Goal: Task Accomplishment & Management: Use online tool/utility

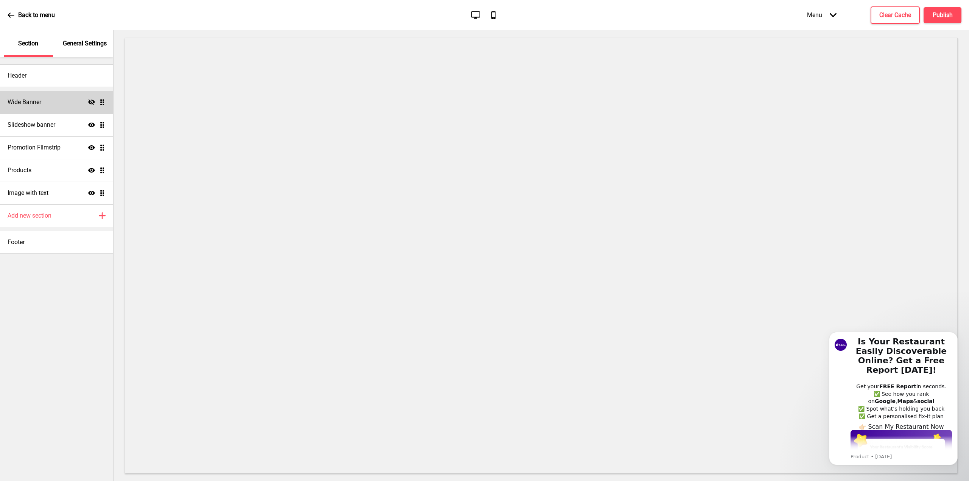
click at [52, 99] on div "Wide Banner Hide Drag" at bounding box center [56, 102] width 113 height 23
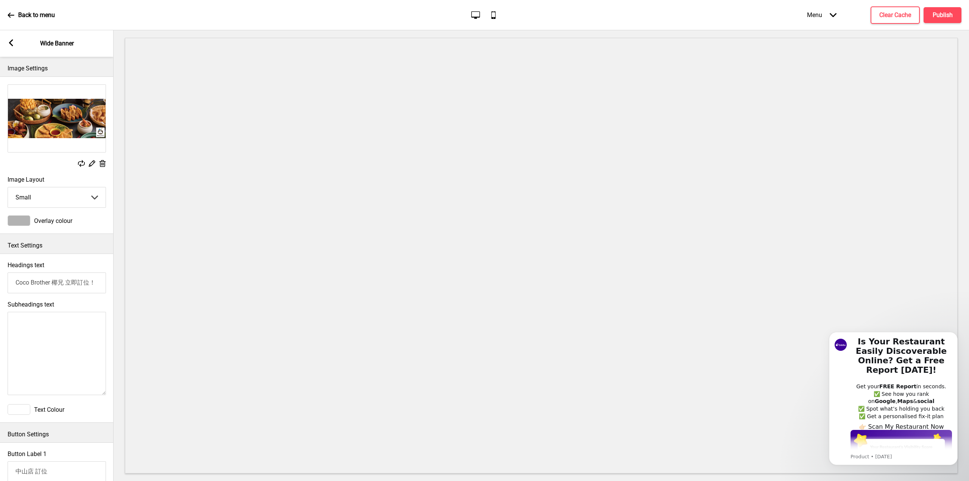
click at [11, 42] on rect at bounding box center [11, 42] width 7 height 7
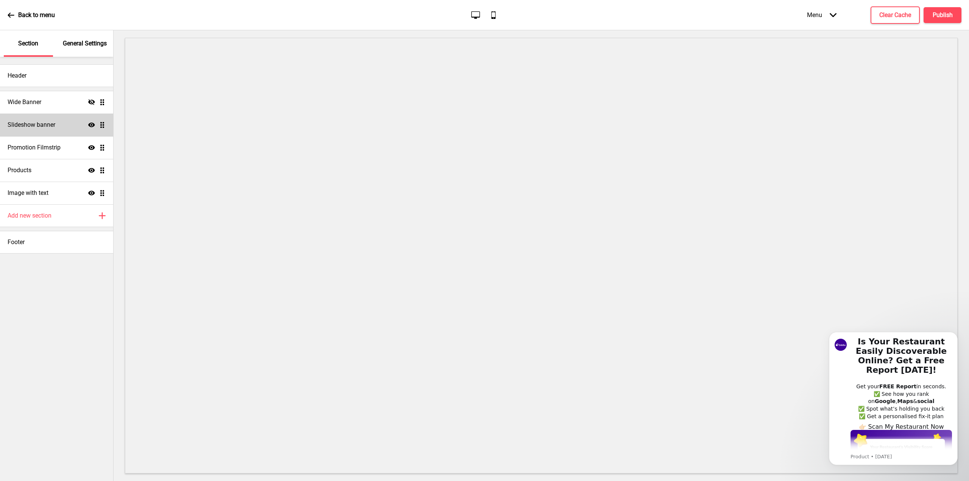
click at [48, 128] on h4 "Slideshow banner" at bounding box center [32, 125] width 48 height 8
select select "10000"
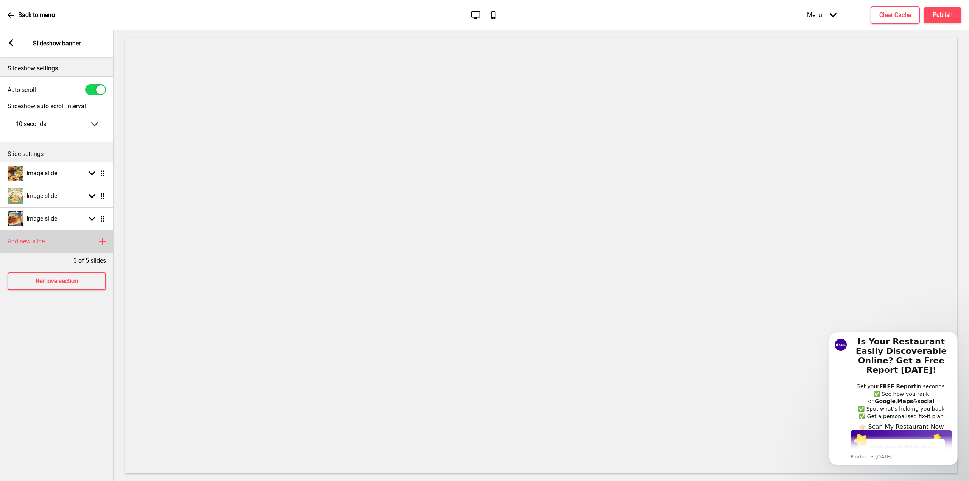
click at [95, 246] on div "Add new slide Plus" at bounding box center [57, 241] width 114 height 23
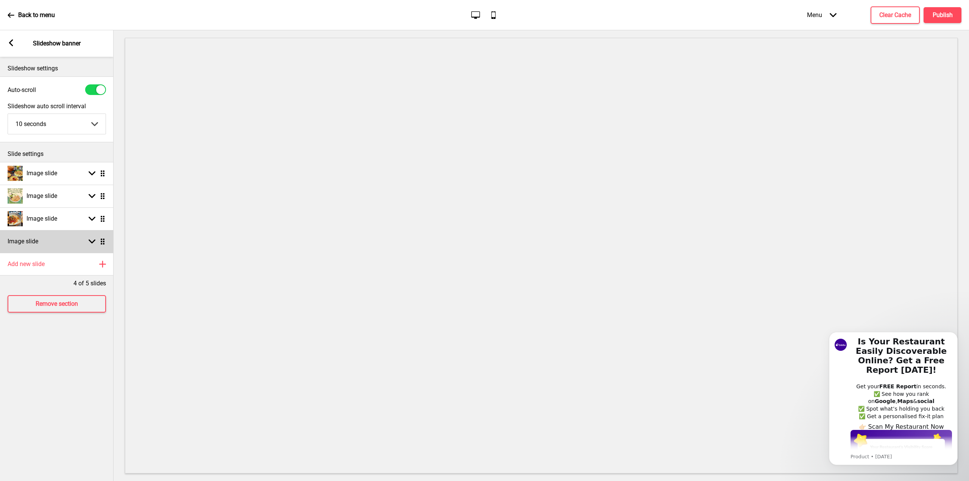
click at [89, 249] on div "Image slide Arrow down Drag" at bounding box center [57, 241] width 114 height 23
select select "right"
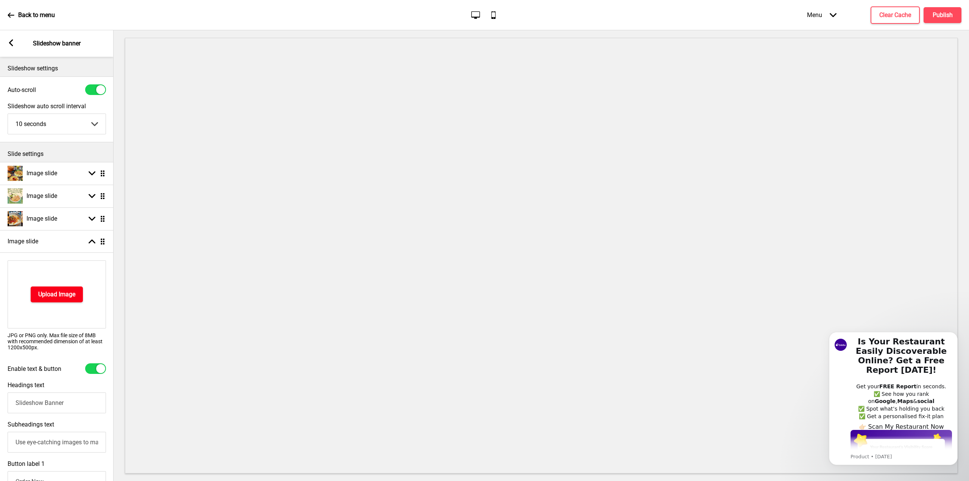
click at [66, 287] on button "Upload Image" at bounding box center [57, 295] width 52 height 16
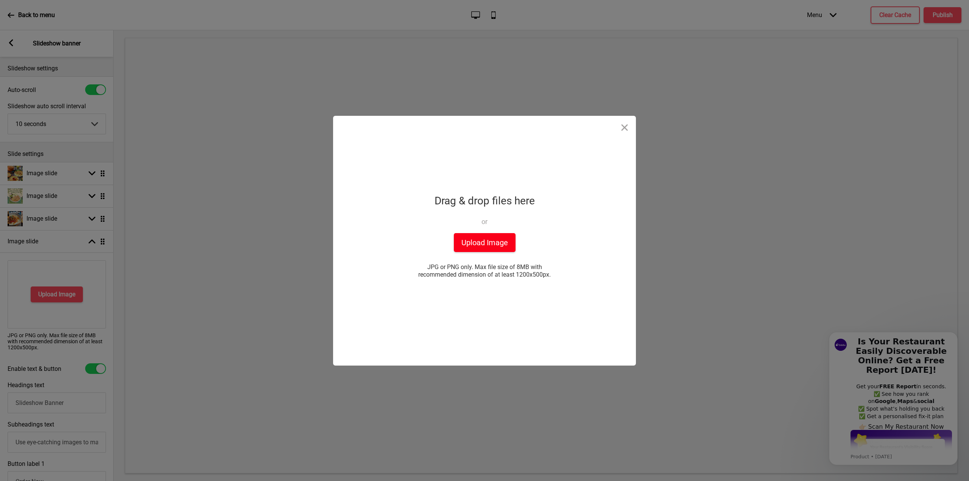
click at [476, 240] on button "Upload Image" at bounding box center [485, 242] width 62 height 19
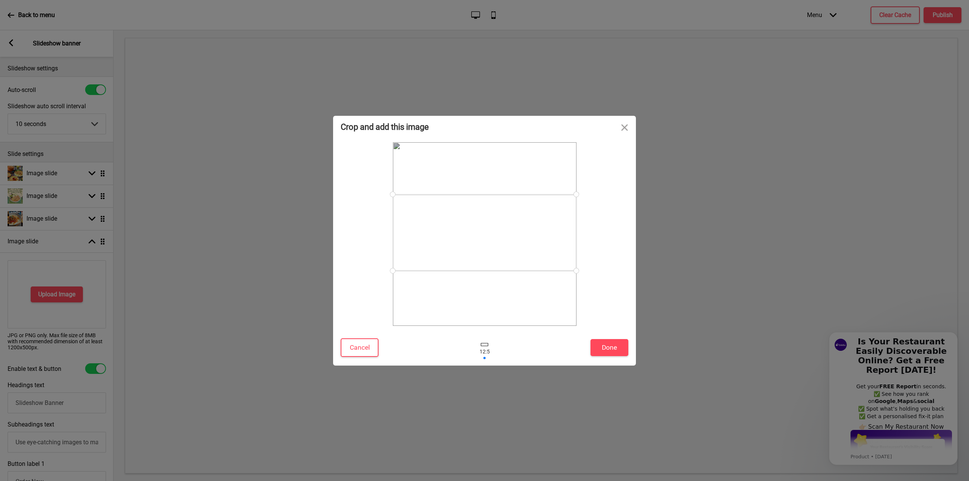
drag, startPoint x: 551, startPoint y: 258, endPoint x: 573, endPoint y: 243, distance: 26.2
click at [573, 243] on div at bounding box center [485, 233] width 184 height 76
click at [358, 344] on button "Cancel" at bounding box center [360, 347] width 38 height 19
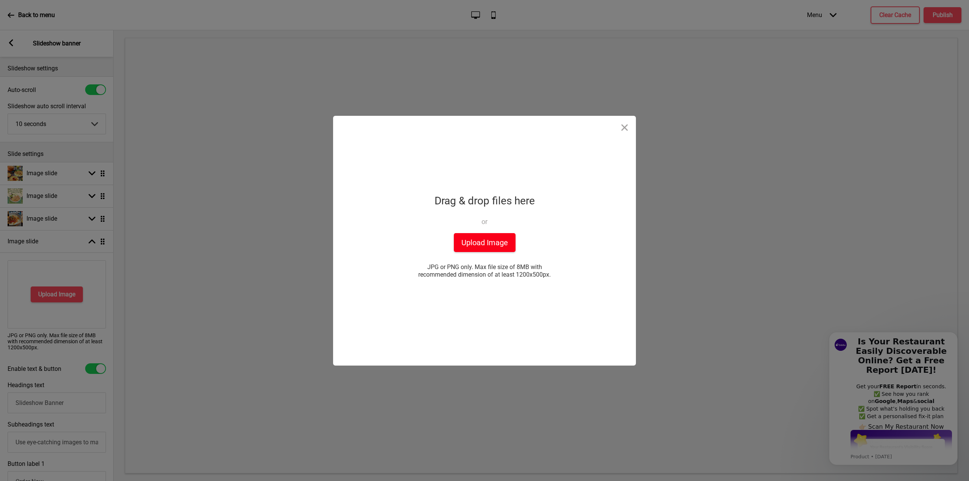
click at [496, 243] on button "Upload Image" at bounding box center [485, 242] width 62 height 19
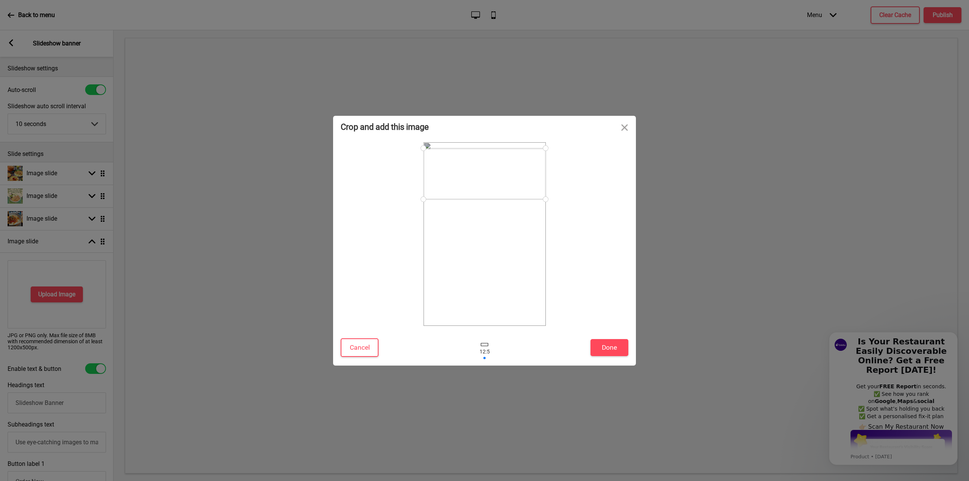
drag, startPoint x: 528, startPoint y: 252, endPoint x: 549, endPoint y: 178, distance: 76.2
click at [549, 178] on div at bounding box center [485, 234] width 288 height 184
click at [624, 128] on button "Close" at bounding box center [624, 127] width 23 height 23
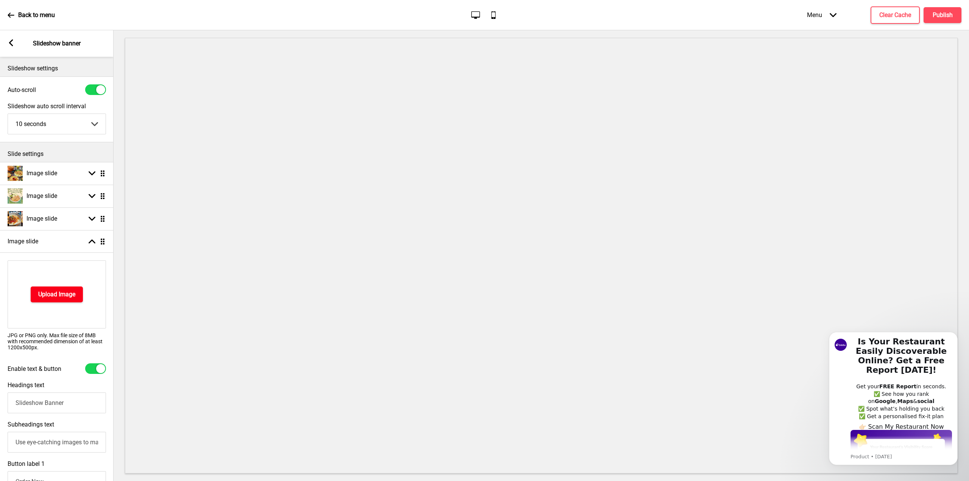
click at [51, 295] on h4 "Upload Image" at bounding box center [56, 294] width 37 height 8
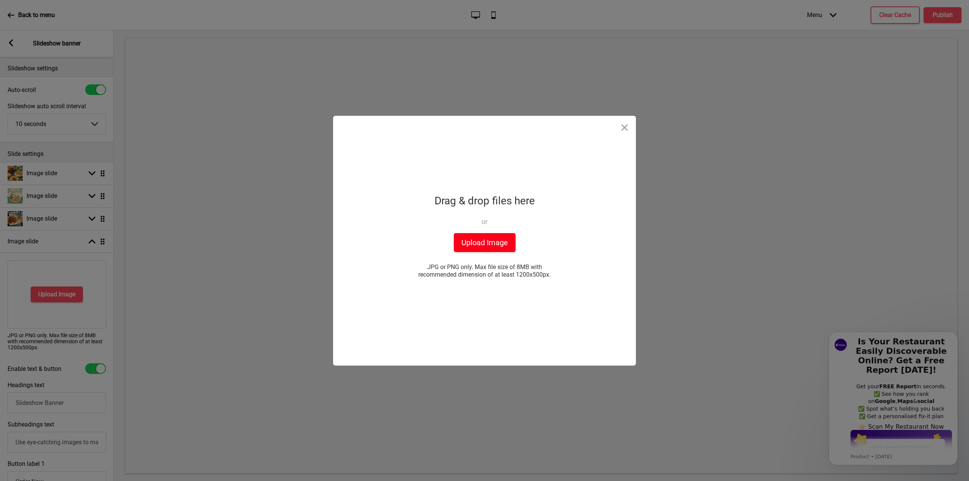
click at [496, 247] on button "Upload Image" at bounding box center [485, 242] width 62 height 19
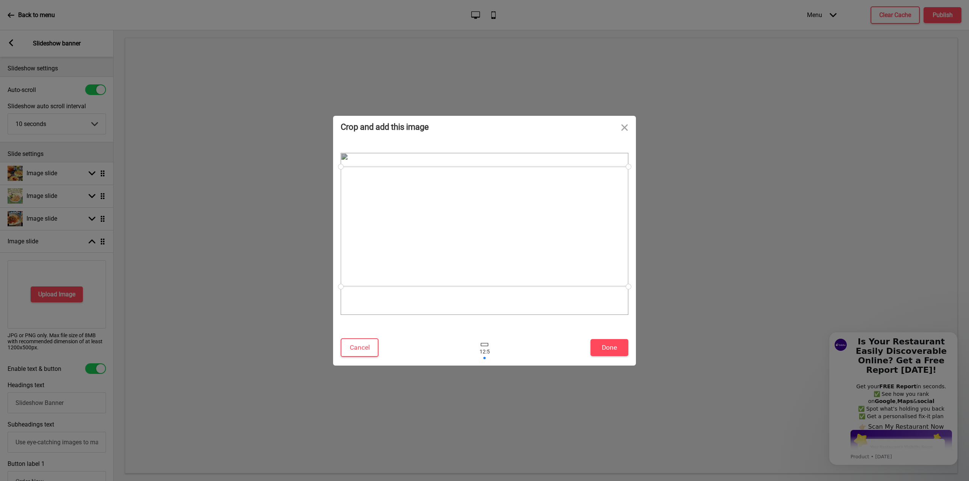
drag, startPoint x: 541, startPoint y: 222, endPoint x: 557, endPoint y: 215, distance: 17.6
click at [557, 215] on div at bounding box center [485, 227] width 288 height 120
drag, startPoint x: 557, startPoint y: 215, endPoint x: 568, endPoint y: 193, distance: 24.2
click at [568, 193] on div at bounding box center [485, 213] width 288 height 120
drag, startPoint x: 568, startPoint y: 193, endPoint x: 573, endPoint y: 213, distance: 20.2
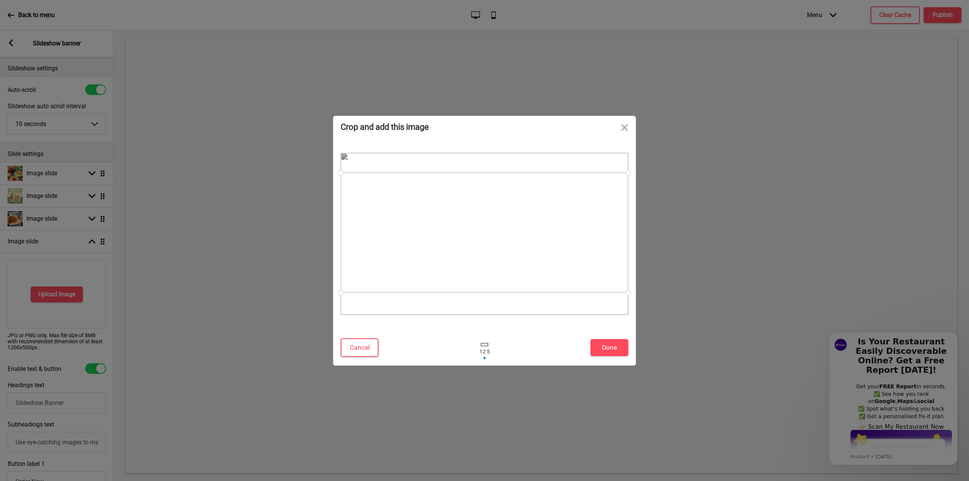
click at [573, 213] on div at bounding box center [485, 233] width 288 height 120
drag, startPoint x: 629, startPoint y: 292, endPoint x: 642, endPoint y: 315, distance: 25.8
click at [642, 315] on div "Crop and add this image Cancel Done Drop a file here Drag & drop files here or …" at bounding box center [484, 240] width 969 height 481
click at [623, 131] on button "Close" at bounding box center [624, 127] width 23 height 23
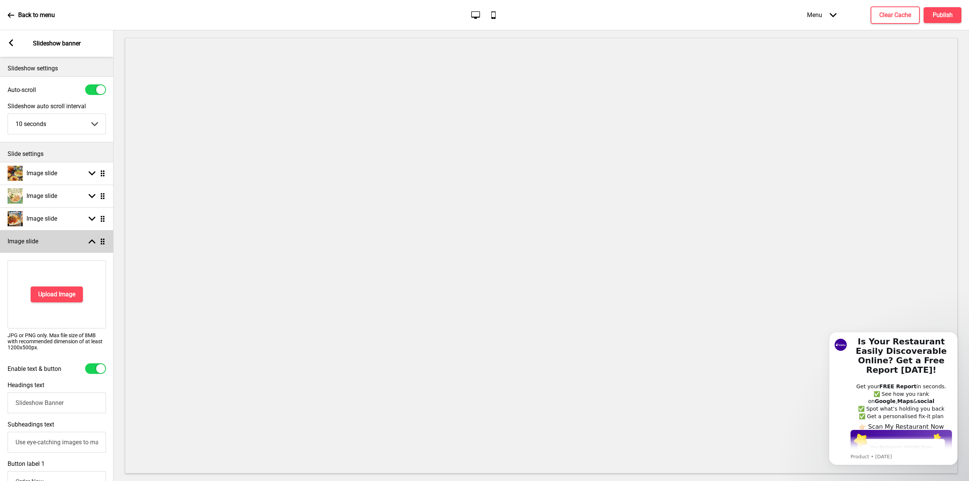
click at [94, 243] on rect at bounding box center [92, 241] width 7 height 7
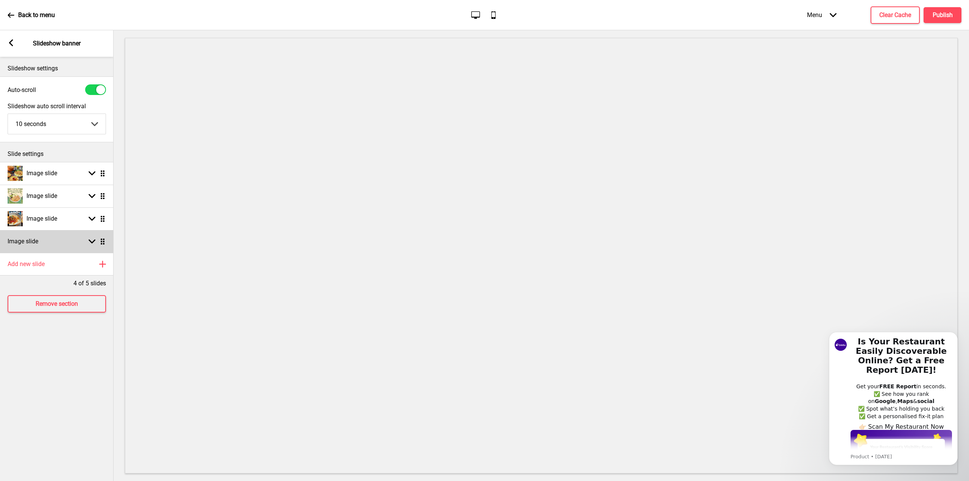
click at [105, 244] on div "Image slide Arrow down Drag" at bounding box center [57, 241] width 114 height 23
select select "right"
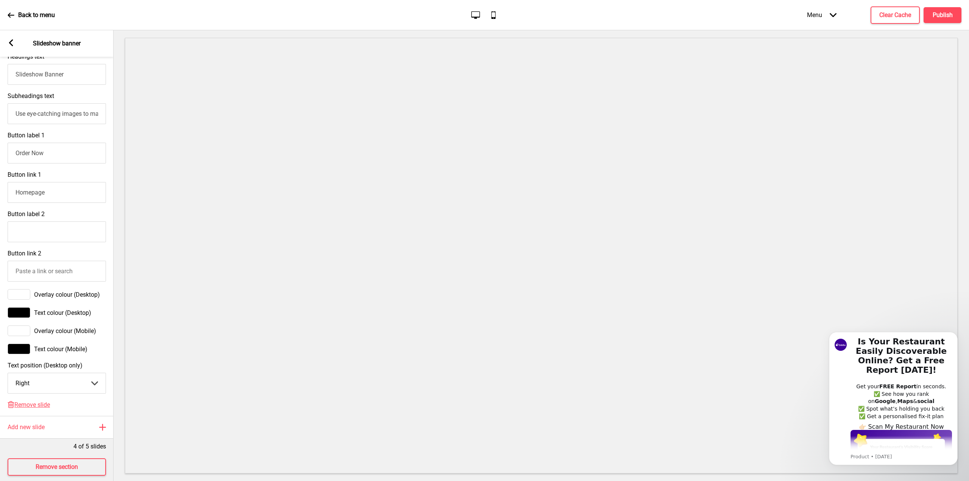
scroll to position [349, 0]
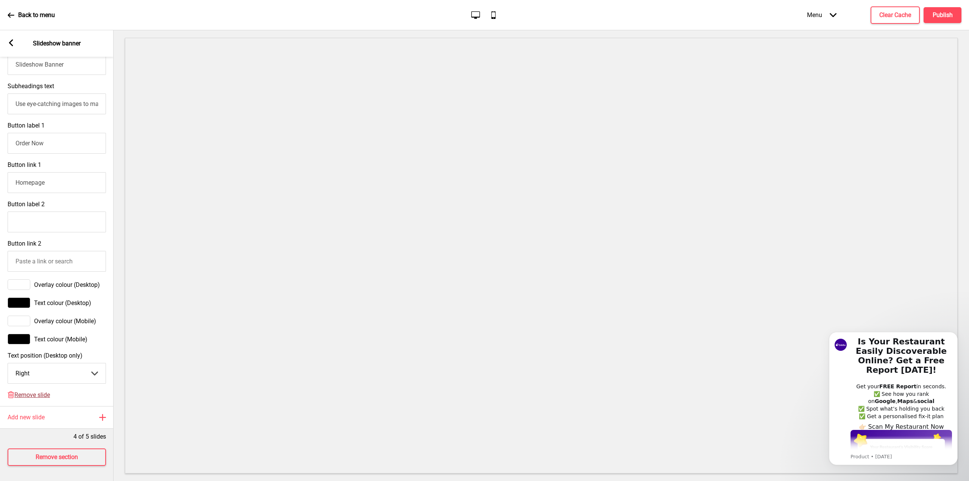
click at [23, 391] on span "Remove slide" at bounding box center [32, 394] width 36 height 7
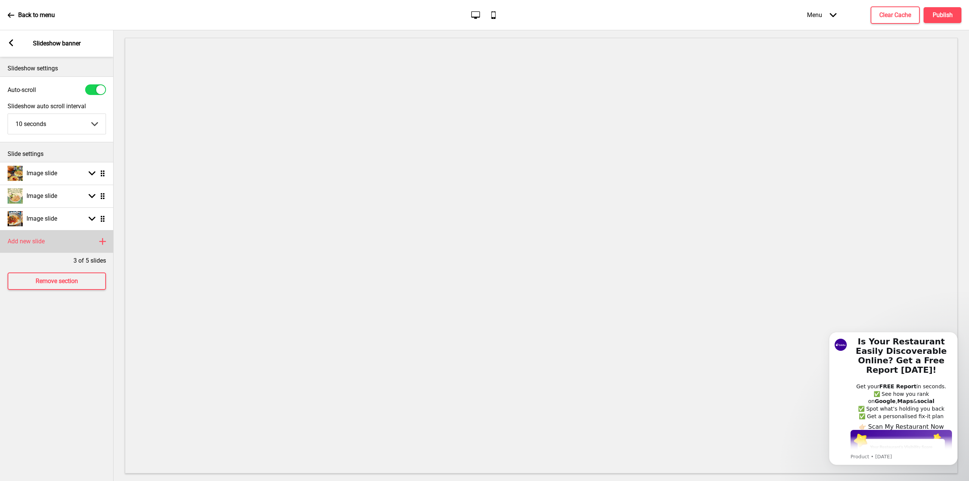
click at [98, 237] on div "Add new slide Plus" at bounding box center [57, 241] width 114 height 23
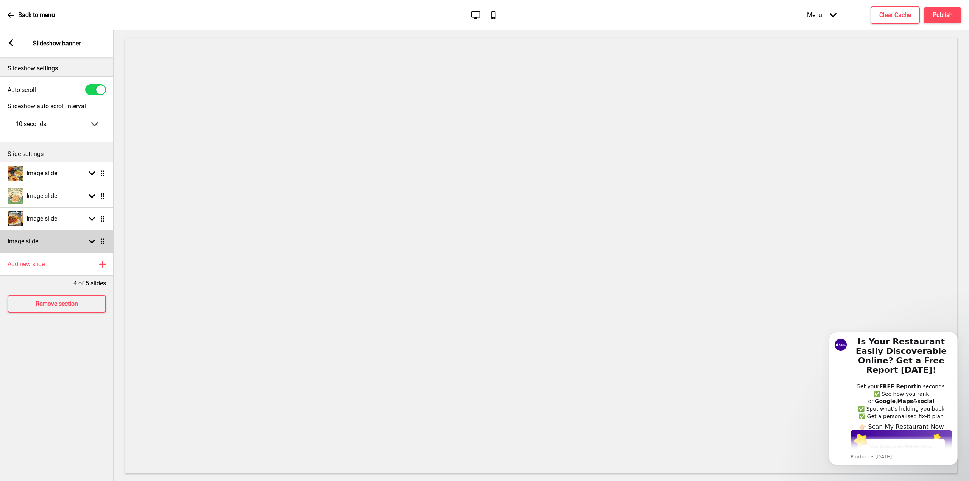
click at [68, 244] on div "Image slide Arrow down Drag" at bounding box center [57, 241] width 114 height 23
select select "right"
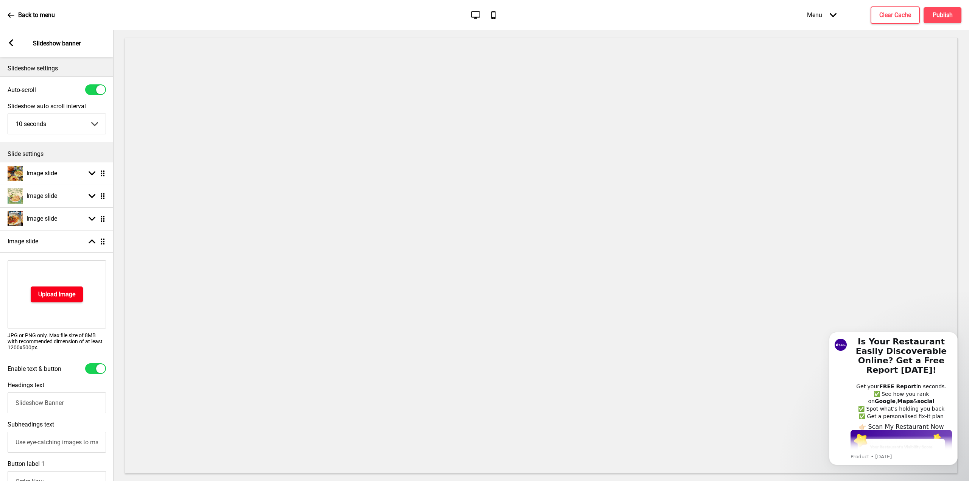
click at [53, 293] on h4 "Upload Image" at bounding box center [56, 294] width 37 height 8
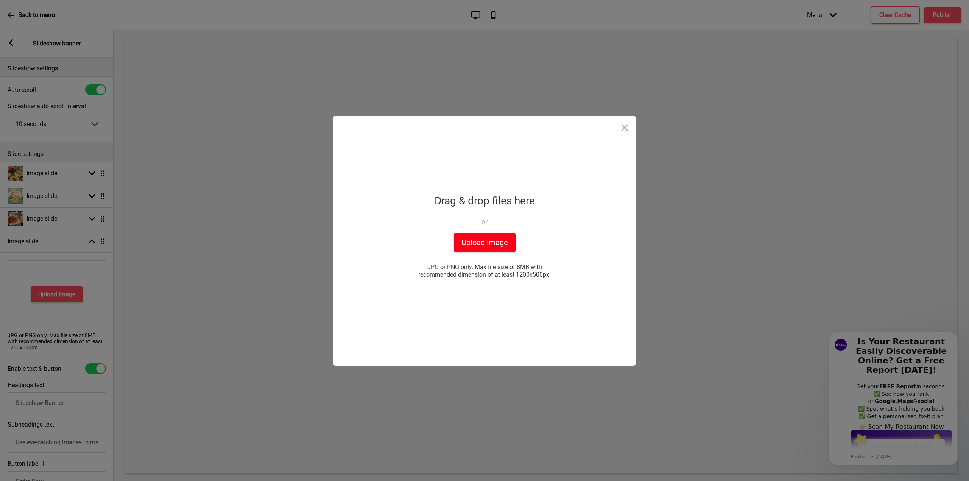
click at [478, 238] on button "Upload Image" at bounding box center [485, 242] width 62 height 19
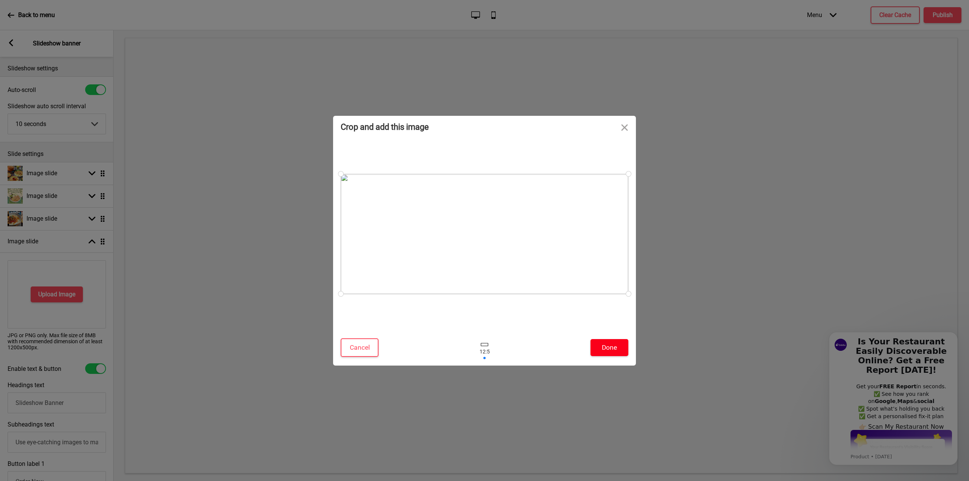
click at [611, 345] on button "Done" at bounding box center [609, 347] width 38 height 17
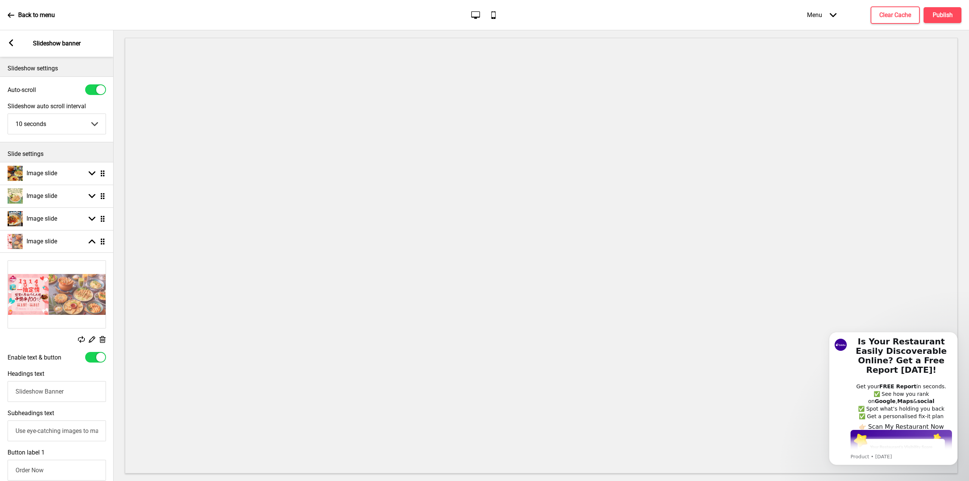
select select "right"
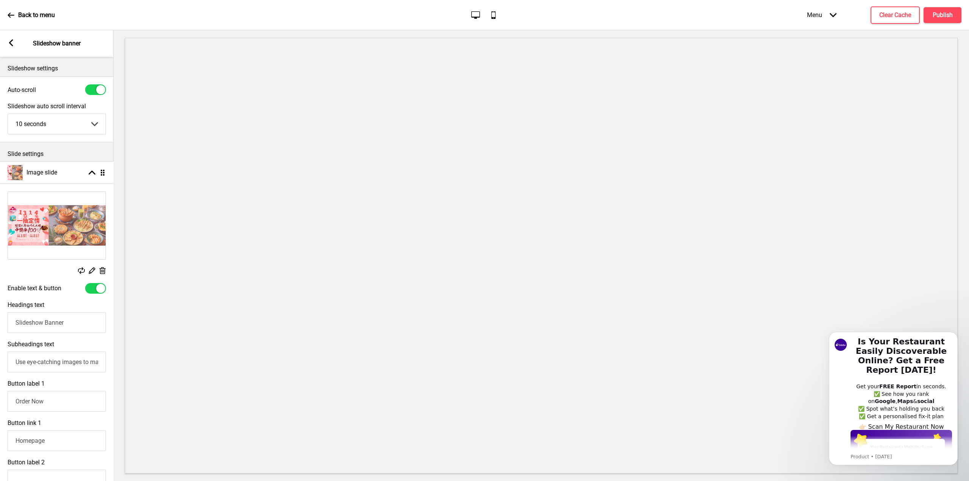
drag, startPoint x: 103, startPoint y: 243, endPoint x: 94, endPoint y: 173, distance: 70.6
select select "right"
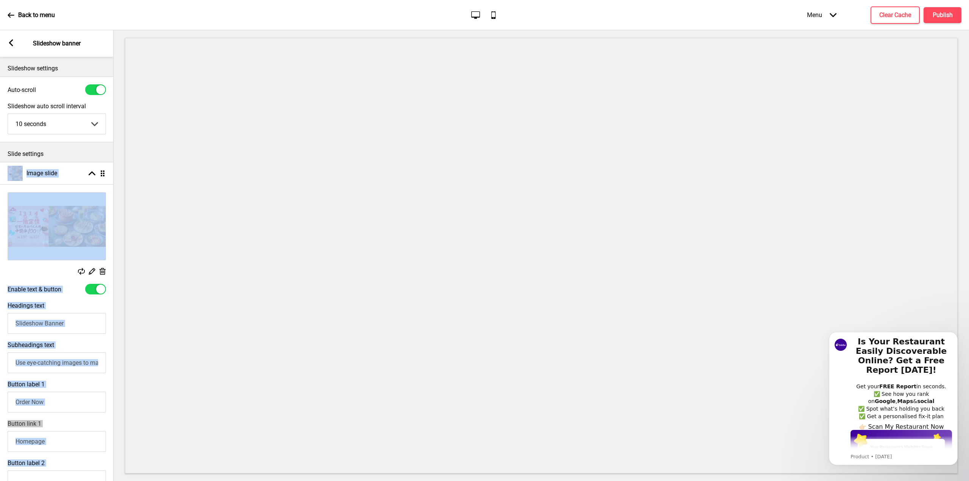
click at [61, 322] on input "Slideshow Banner" at bounding box center [57, 323] width 98 height 21
click at [66, 323] on input "Slideshow Banner" at bounding box center [57, 323] width 98 height 21
click at [96, 329] on input "Slideshow Banner" at bounding box center [57, 323] width 98 height 21
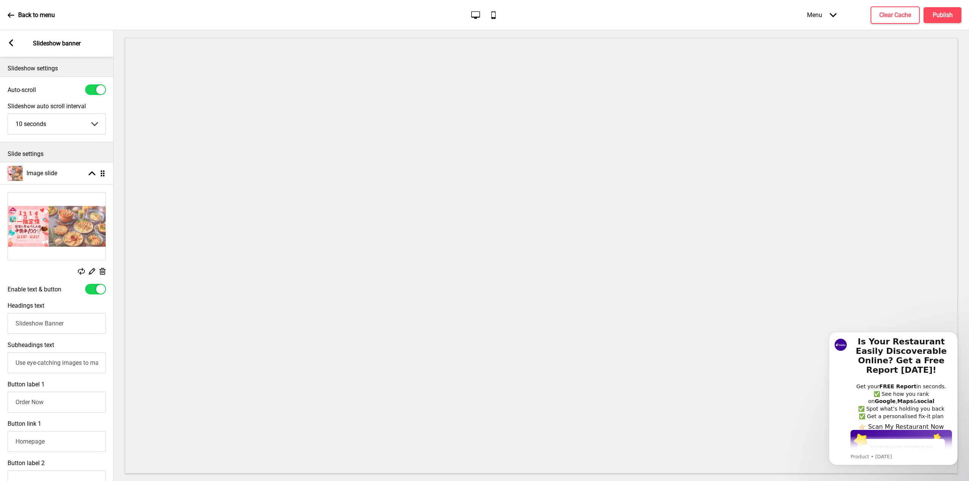
click at [121, 333] on div at bounding box center [541, 255] width 855 height 451
click at [46, 323] on input "Slideshow Banner" at bounding box center [57, 323] width 98 height 21
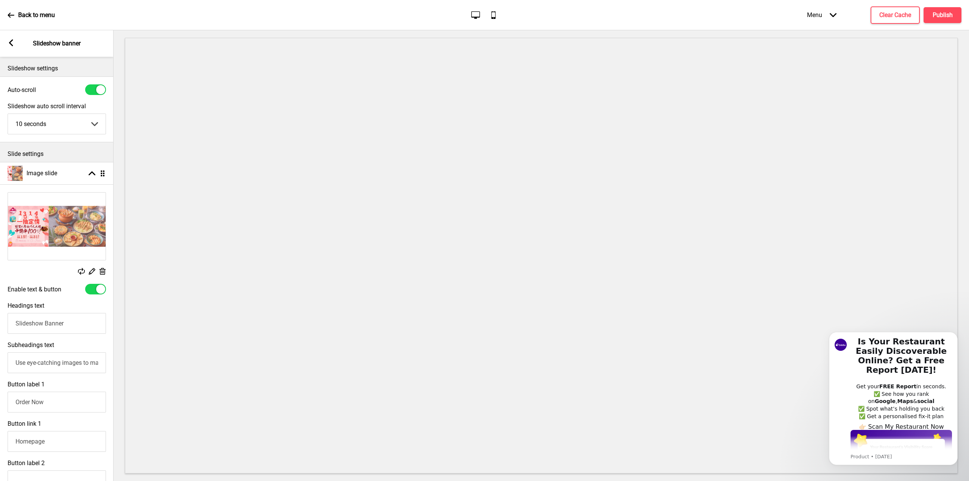
type input "ㄑ"
type input "家"
type input "限"
type input "活動僅限內用/外帶"
click at [49, 357] on input "Use eye-catching images to make a strong first impression of your brand" at bounding box center [57, 362] width 98 height 21
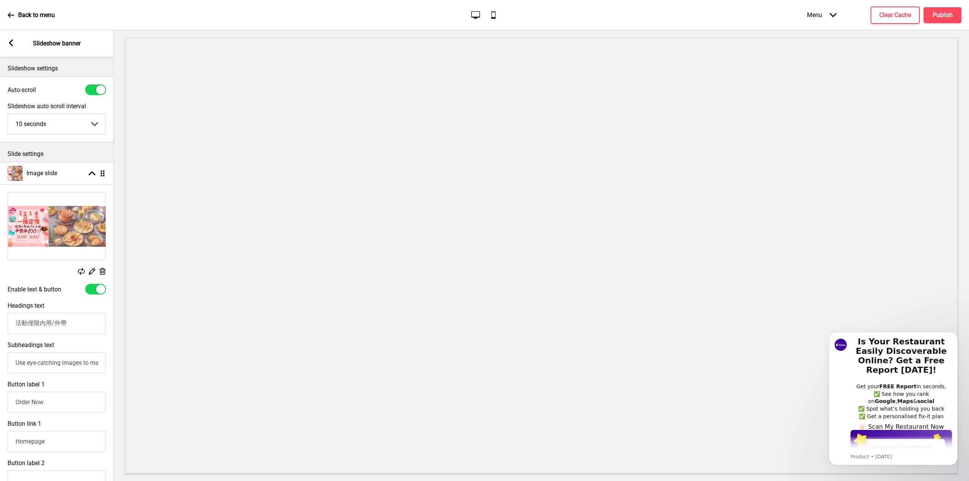
click at [49, 357] on input "Use eye-catching images to make a strong first impression of your brand" at bounding box center [57, 362] width 98 height 21
type input "外帶取餐時現場抽獎"
drag, startPoint x: 52, startPoint y: 409, endPoint x: 10, endPoint y: 403, distance: 42.4
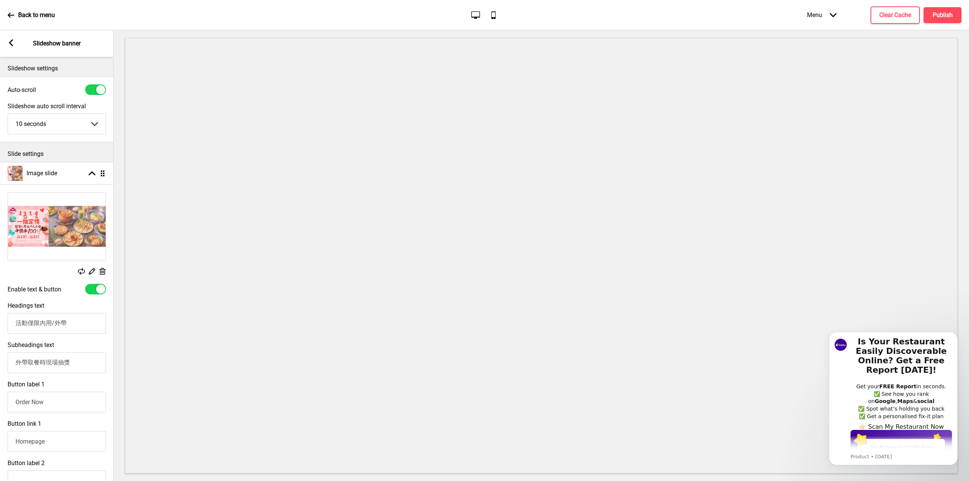
click at [10, 403] on input "Order Now" at bounding box center [57, 402] width 98 height 21
type input "立即點餐"
click at [61, 366] on input "外帶取餐時現場抽獎" at bounding box center [57, 362] width 98 height 21
click at [83, 326] on input "活動僅限內用/外帶" at bounding box center [57, 323] width 98 height 21
click at [87, 358] on input "外帶取餐時現場抽獎" at bounding box center [57, 362] width 98 height 21
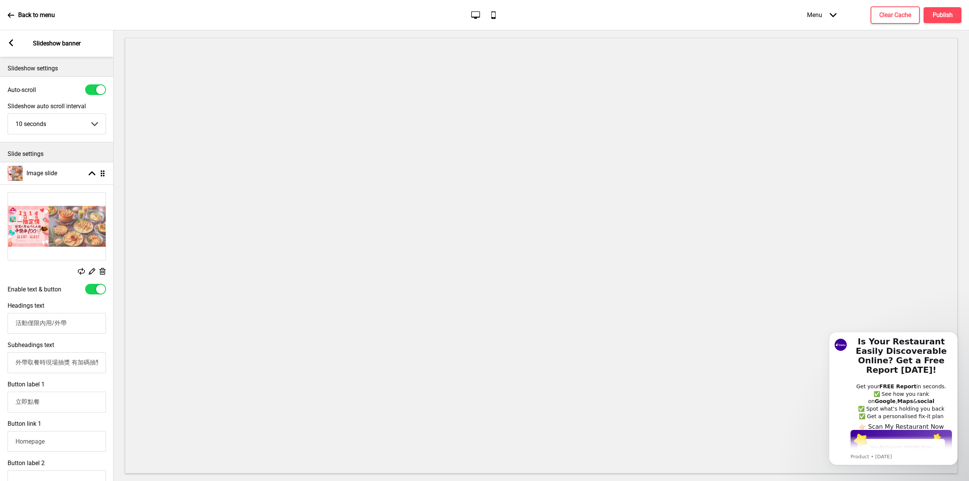
click at [72, 367] on input "外帶取餐時現場抽獎 有加碼抽雙人機票喔" at bounding box center [57, 362] width 98 height 21
paste input "✈️"
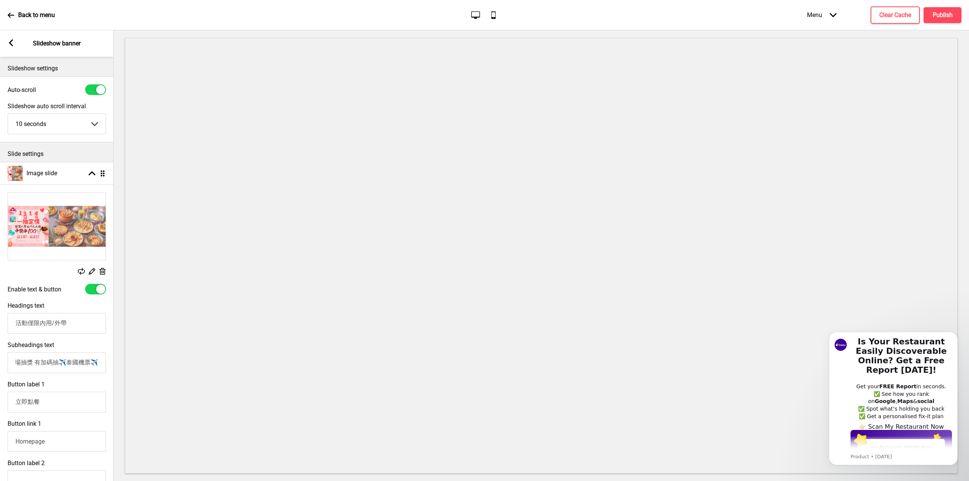
type input "外帶取餐時現場抽獎 有加碼抽✈️泰國機票✈️"
click at [101, 343] on div "Subheadings text 外帶取餐時現場抽獎 有加碼抽✈️泰國機票✈️" at bounding box center [57, 357] width 114 height 39
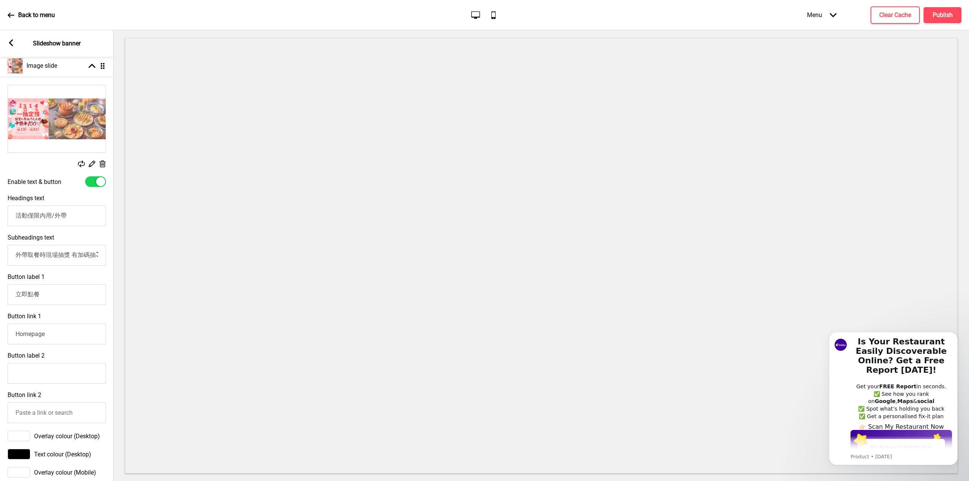
scroll to position [114, 0]
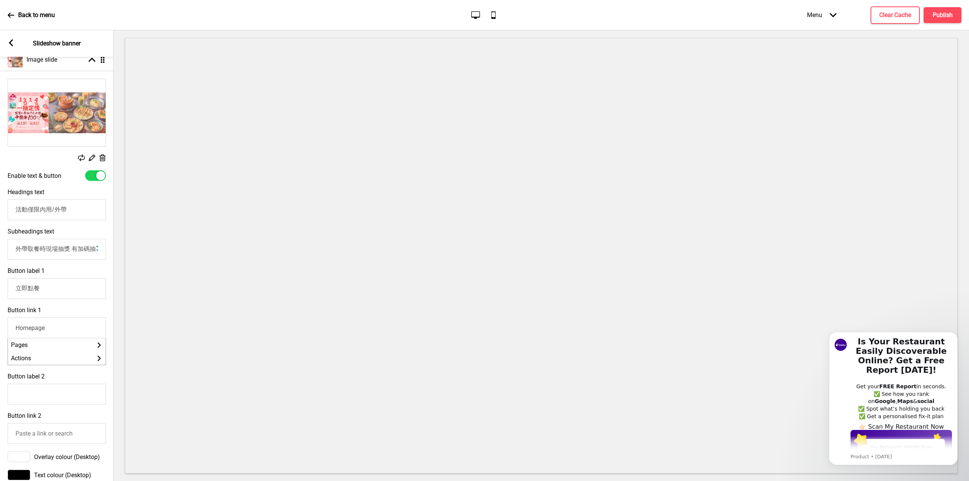
click at [55, 334] on input "Homepage" at bounding box center [57, 328] width 98 height 21
drag, startPoint x: 55, startPoint y: 334, endPoint x: 12, endPoint y: 333, distance: 43.2
click at [12, 333] on input "Homepage" at bounding box center [57, 328] width 98 height 21
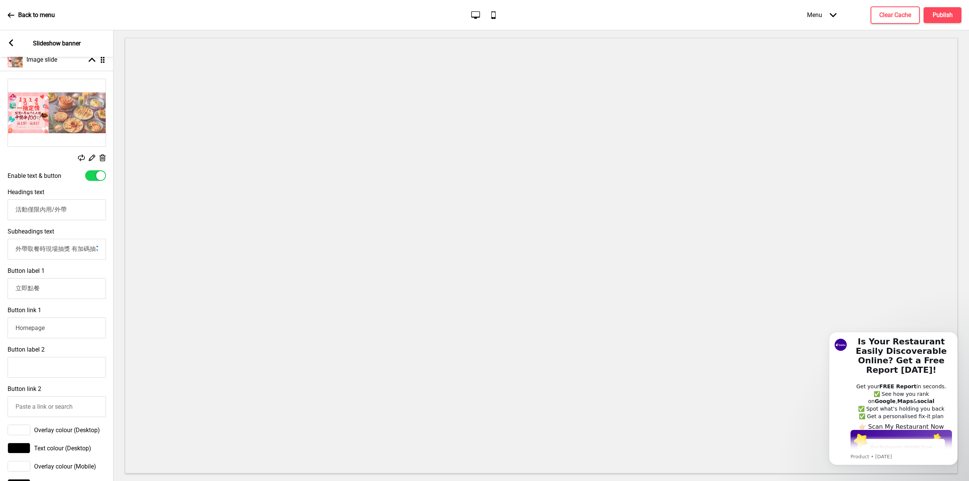
paste input "https://cocobrother.oddle.me/zh_TW?productId=8a819133826bf88f01826cacd9e76e2f"
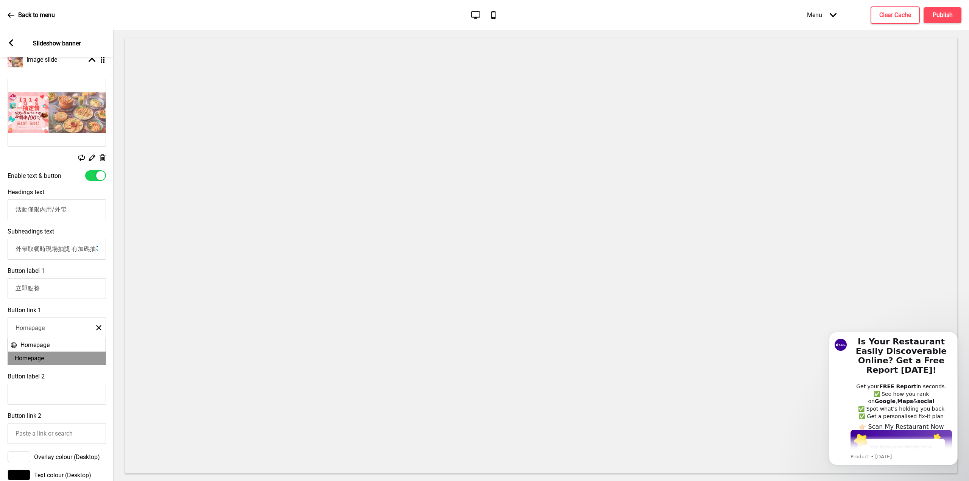
click at [69, 337] on input "Homepage" at bounding box center [57, 328] width 98 height 21
drag, startPoint x: 49, startPoint y: 333, endPoint x: 8, endPoint y: 331, distance: 41.7
click at [8, 331] on input "Homepage" at bounding box center [57, 328] width 98 height 21
paste input "https://cocobrother.oddle.me/zh_TW?productId=8a819133826bf88f01826cacd9e76e2f"
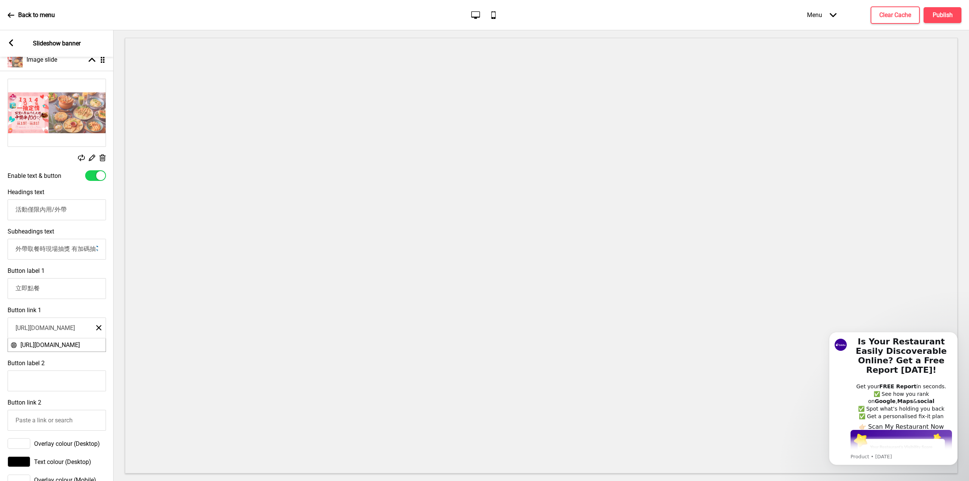
scroll to position [0, 148]
type input "https://cocobrother.oddle.me/zh_TW?productId=8a819133826bf88f01826cacd9e76e2f"
click at [74, 349] on span "https://cocobrother.oddle.me/zh_TW?productId=8a819133826bf88f01826cacd9e76e2f" at bounding box center [49, 344] width 59 height 7
click at [122, 340] on div at bounding box center [541, 255] width 855 height 451
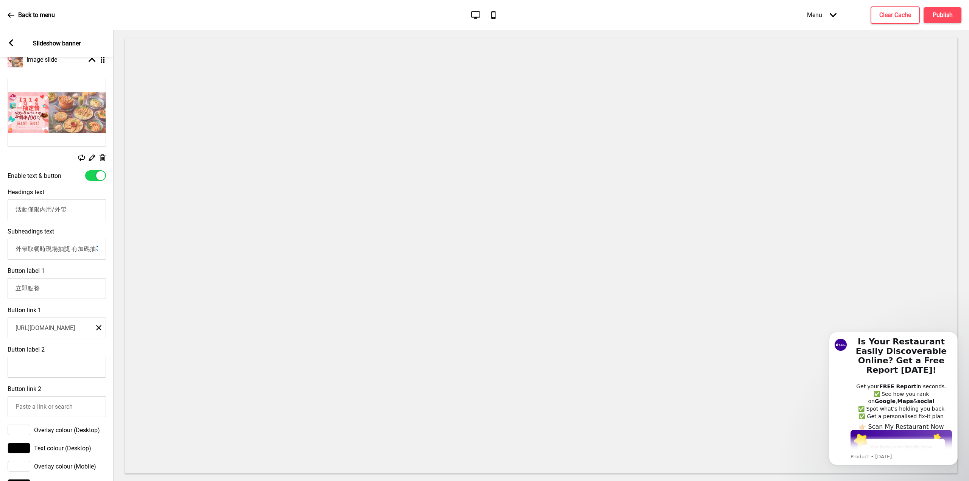
click at [72, 331] on input "https://cocobrother.oddle.me/zh_TW?productId=8a819133826bf88f01826cacd9e76e2f" at bounding box center [57, 328] width 98 height 21
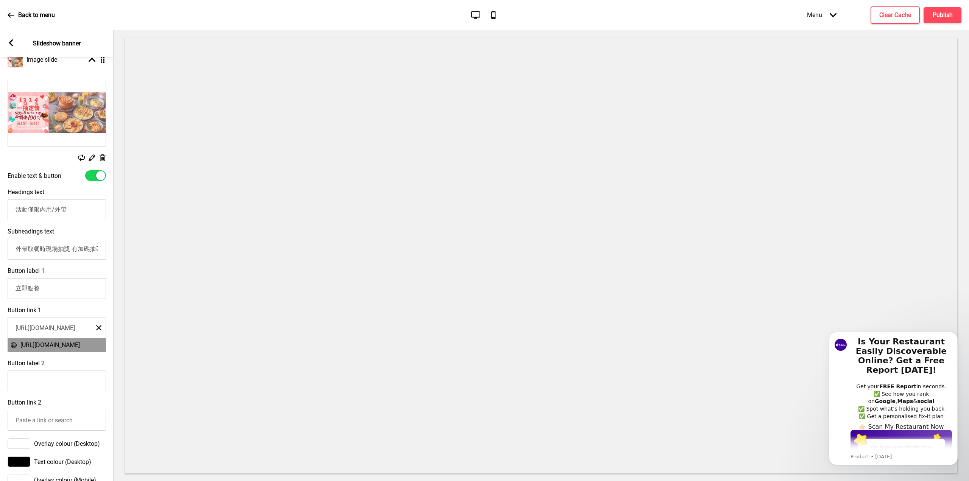
click at [72, 331] on input "https://cocobrother.oddle.me/zh_TW?productId=8a819133826bf88f01826cacd9e76e2f" at bounding box center [57, 328] width 98 height 21
click at [97, 330] on icon "Close" at bounding box center [98, 327] width 5 height 7
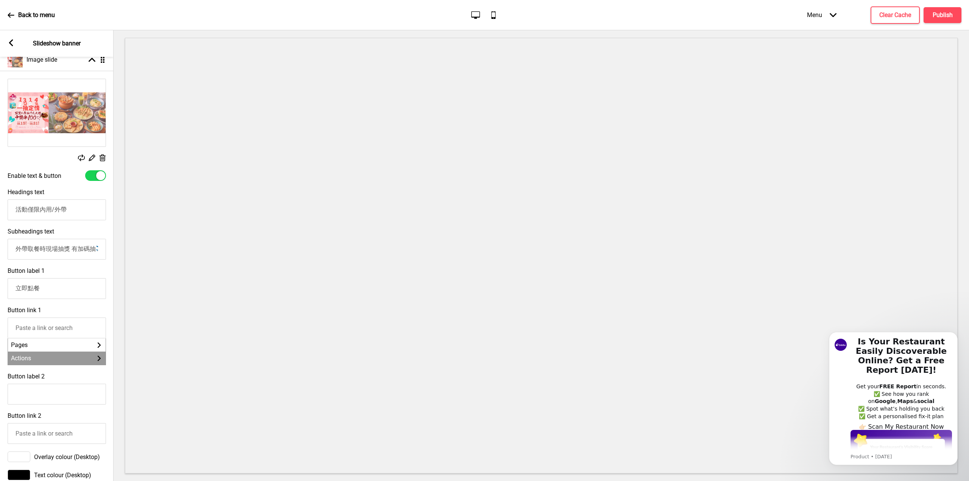
click at [98, 360] on icon "Arrow right" at bounding box center [99, 358] width 7 height 7
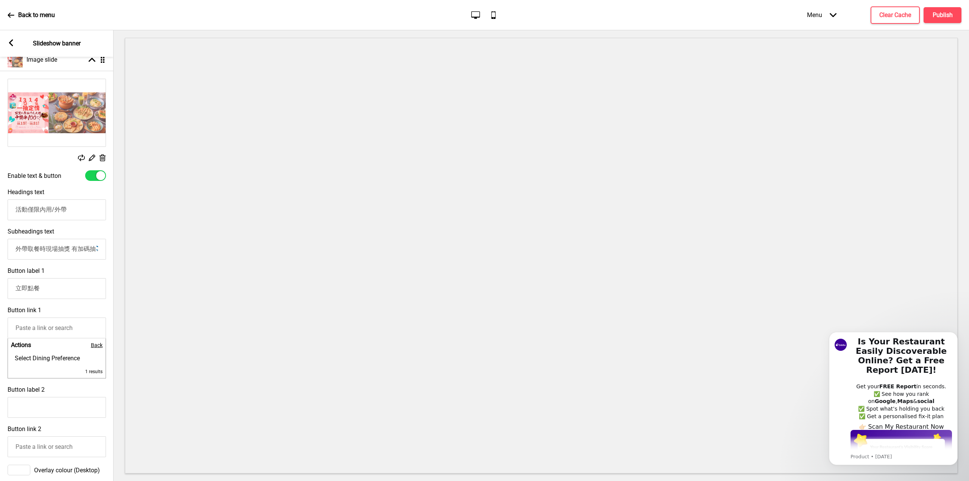
click at [101, 348] on span "Back" at bounding box center [97, 345] width 12 height 6
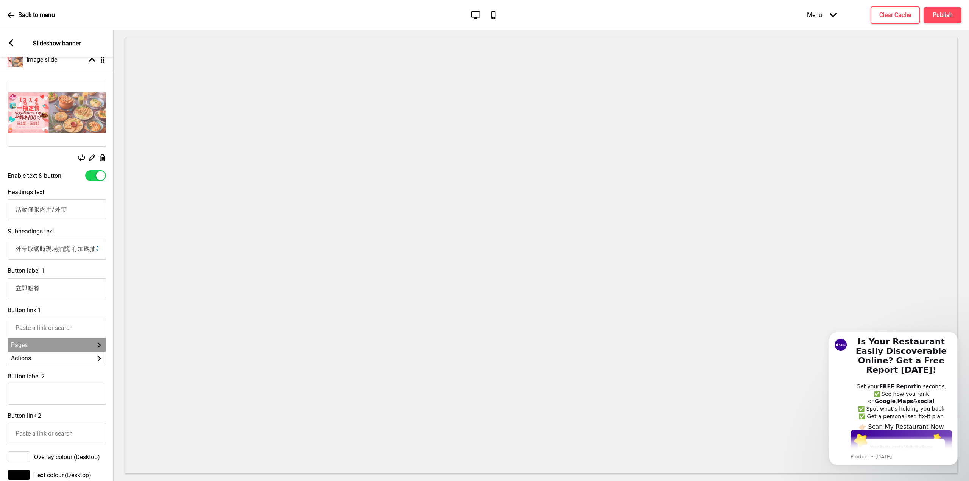
click at [99, 348] on icon at bounding box center [99, 345] width 3 height 5
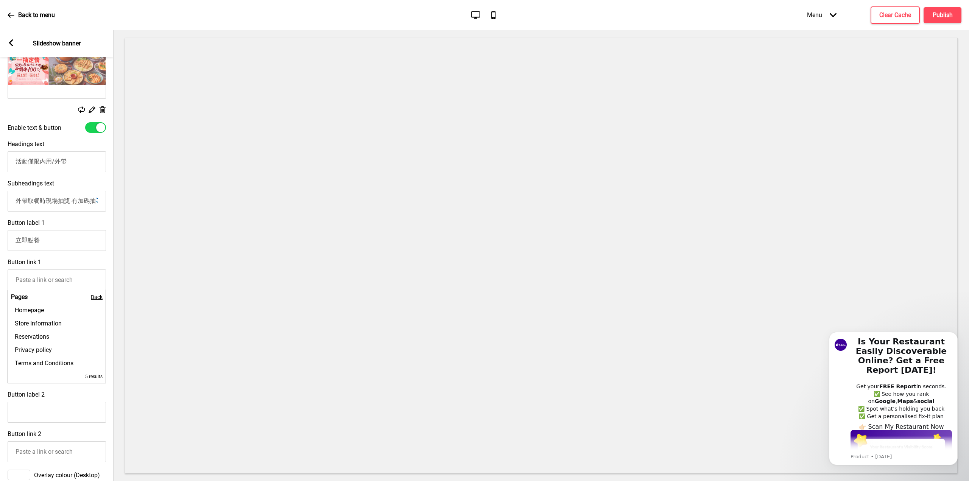
scroll to position [189, 0]
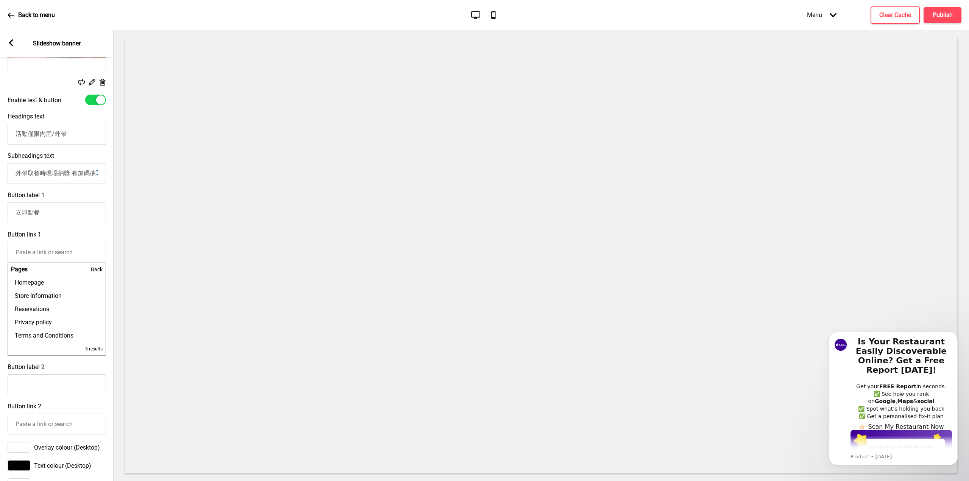
click at [97, 273] on span "Back" at bounding box center [97, 269] width 12 height 6
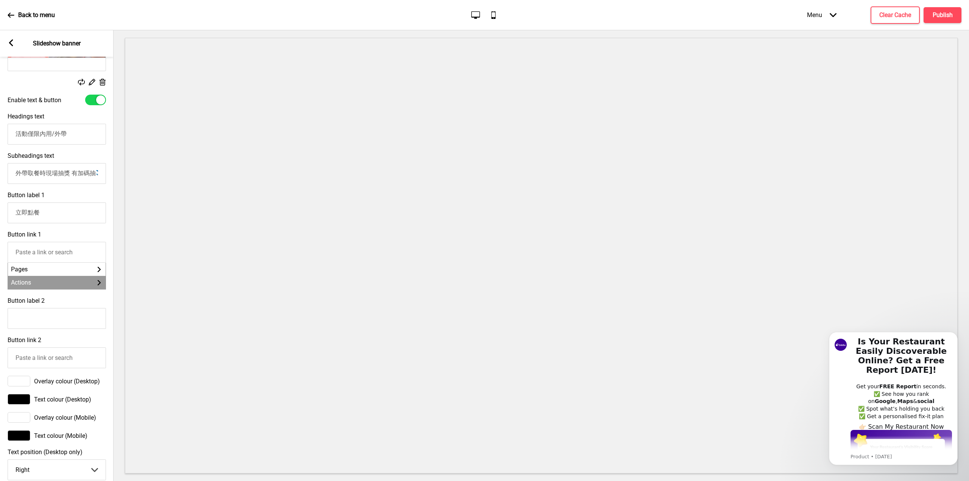
click at [93, 283] on li "Actions Arrow right" at bounding box center [57, 282] width 98 height 13
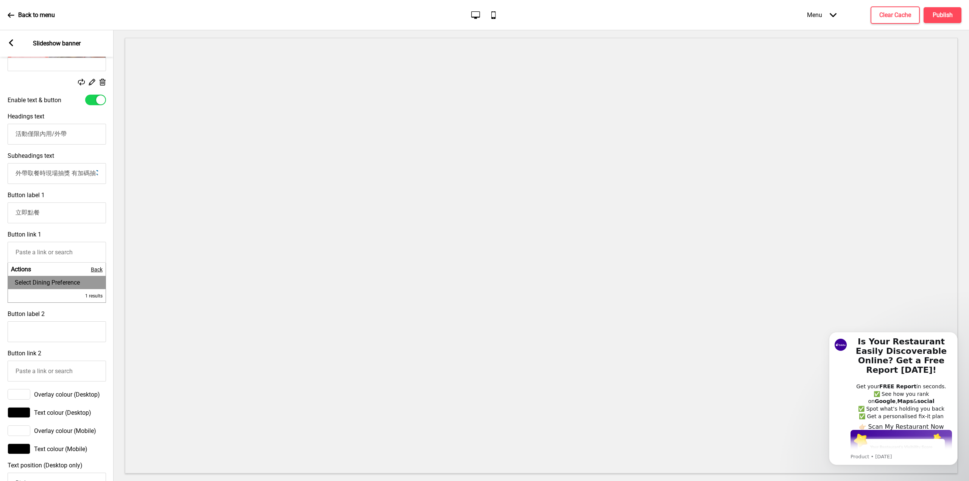
click at [91, 286] on li "Select Dining Preference" at bounding box center [57, 282] width 98 height 13
type input "Select Dining Preference"
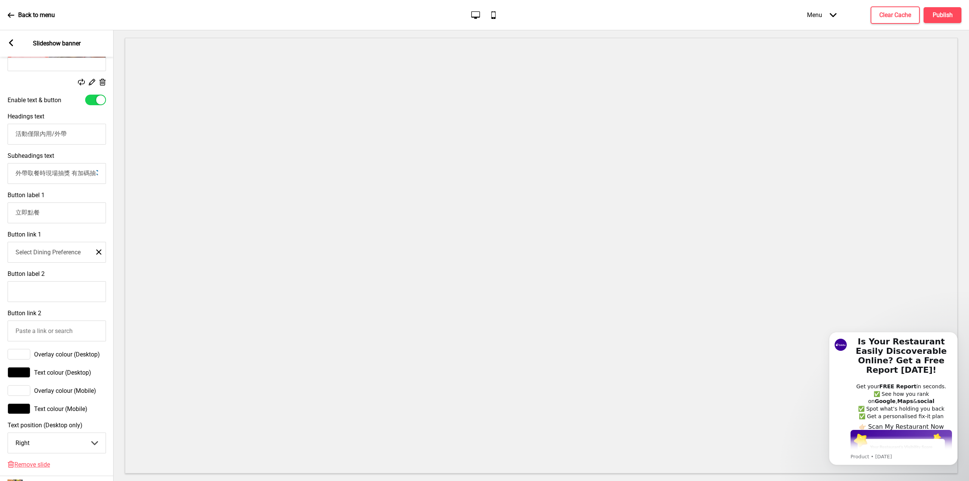
click at [98, 255] on icon "Close" at bounding box center [98, 252] width 5 height 7
click at [87, 332] on input "Button link 2" at bounding box center [57, 331] width 98 height 21
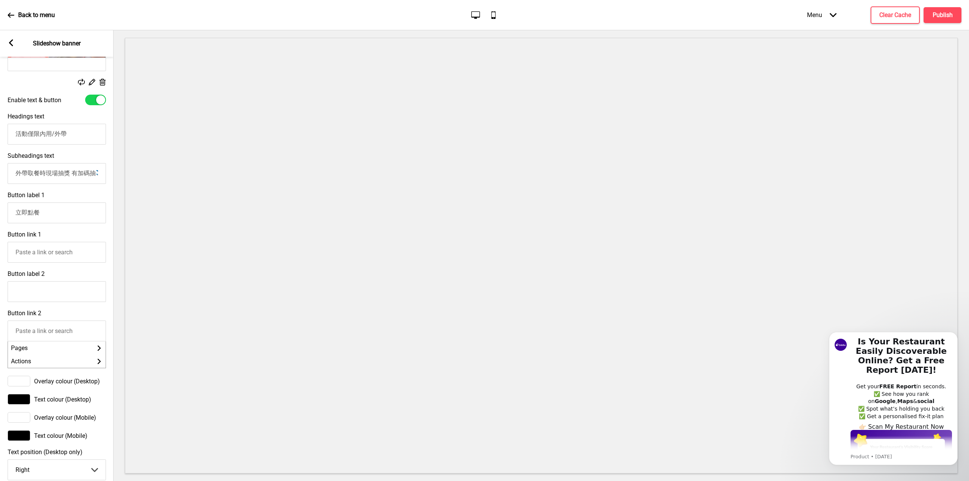
click at [78, 296] on input "Button label 2" at bounding box center [57, 291] width 98 height 21
click at [62, 209] on input "立即點餐" at bounding box center [57, 212] width 98 height 21
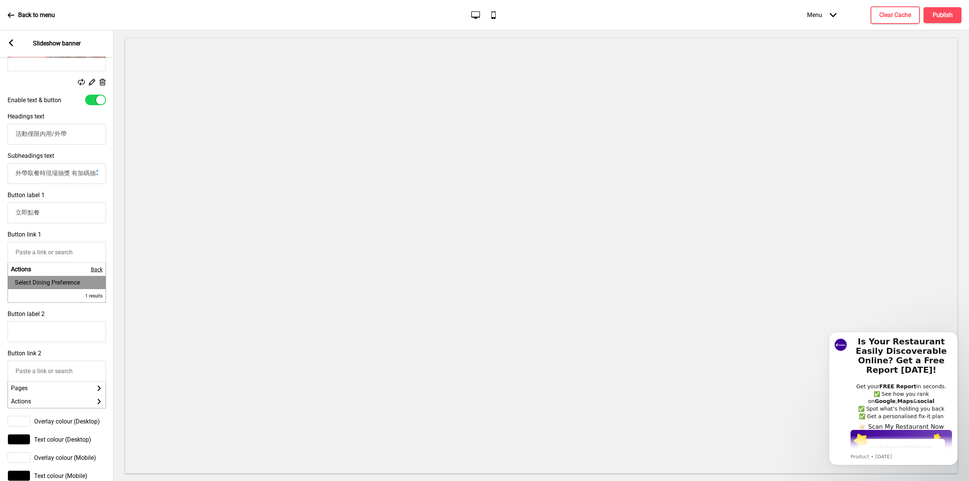
drag, startPoint x: 83, startPoint y: 262, endPoint x: 14, endPoint y: 260, distance: 69.7
click at [14, 260] on input "Button link 1" at bounding box center [57, 252] width 98 height 21
paste input "https://cocobrother.oddle.me/zh_TW?productId=8a819133826bf88f01826cacd9e76e2f"
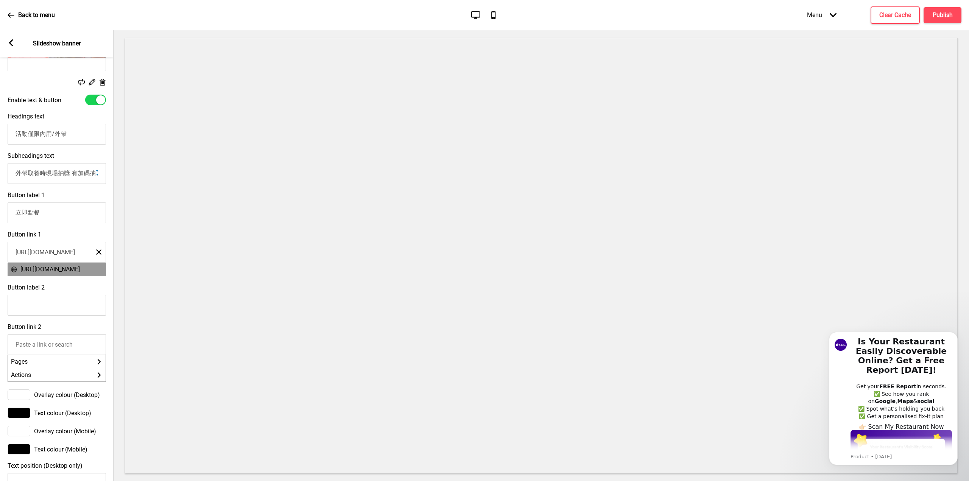
type input "https://cocobrother.oddle.me/zh_TW?productId=8a819133826bf88f01826cacd9e76e2f"
click at [77, 273] on span "https://cocobrother.oddle.me/zh_TW?productId=8a819133826bf88f01826cacd9e76e2f" at bounding box center [49, 269] width 59 height 7
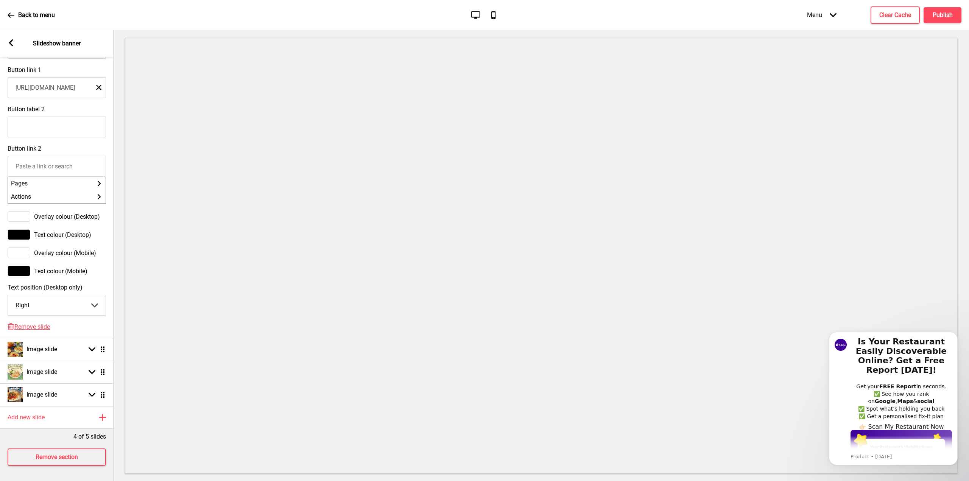
scroll to position [366, 0]
click at [13, 44] on rect at bounding box center [11, 42] width 7 height 7
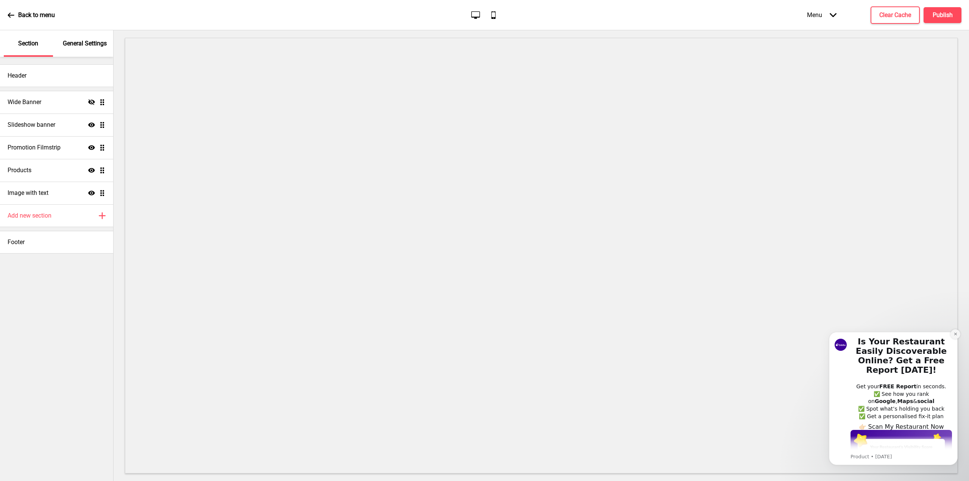
click at [956, 334] on icon "Dismiss notification" at bounding box center [955, 334] width 4 height 4
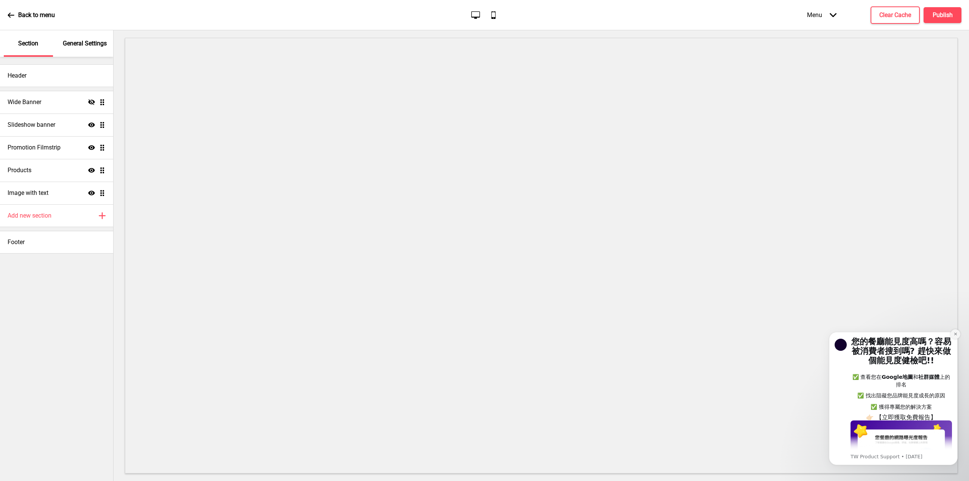
click at [954, 334] on icon "Dismiss notification" at bounding box center [955, 334] width 4 height 4
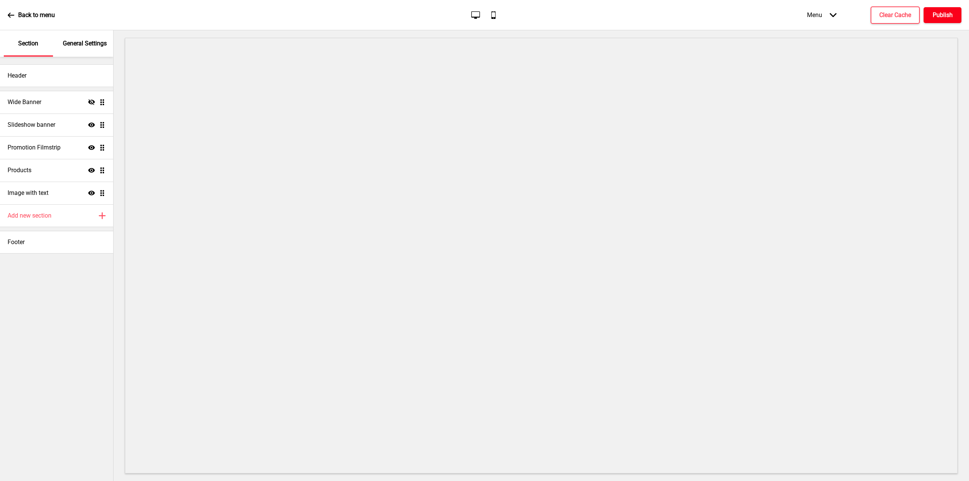
click at [945, 19] on h4 "Publish" at bounding box center [943, 15] width 20 height 8
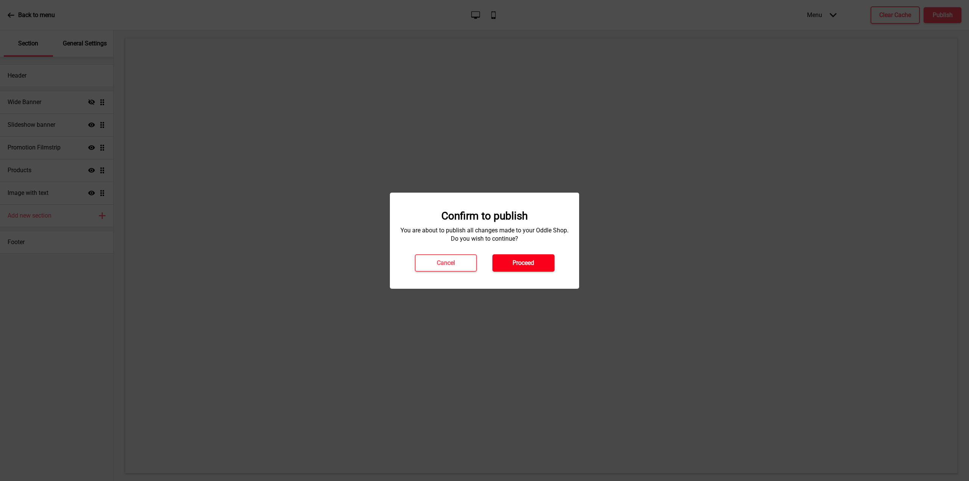
click at [521, 260] on h4 "Proceed" at bounding box center [523, 263] width 22 height 8
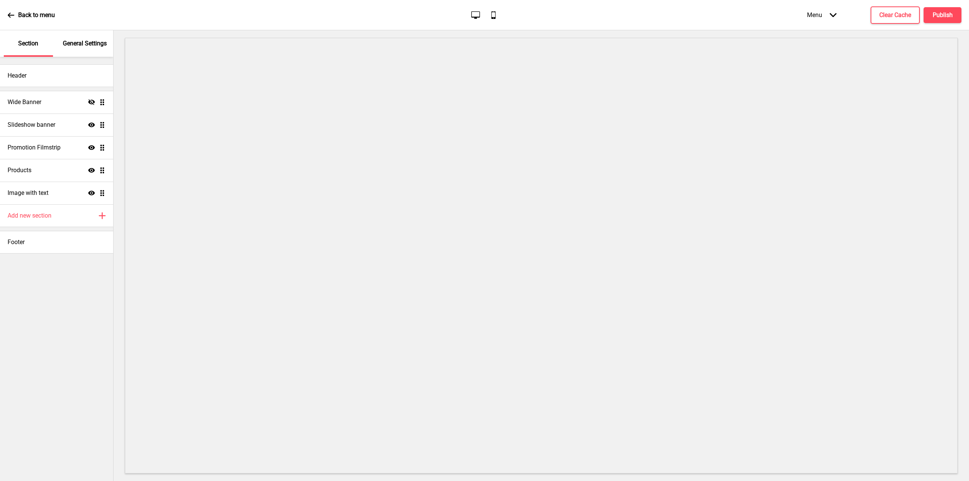
click at [11, 17] on icon at bounding box center [11, 15] width 7 height 7
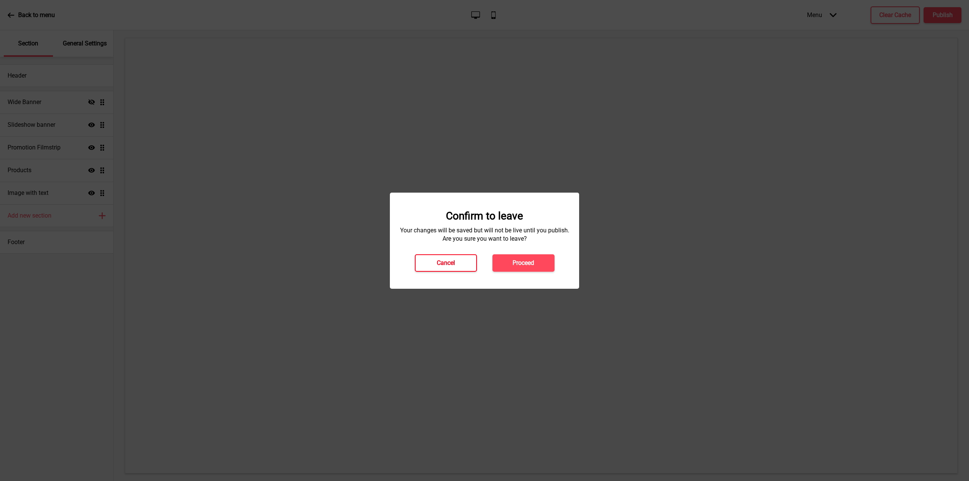
click at [451, 259] on h4 "Cancel" at bounding box center [446, 263] width 18 height 8
